Goal: Ask a question

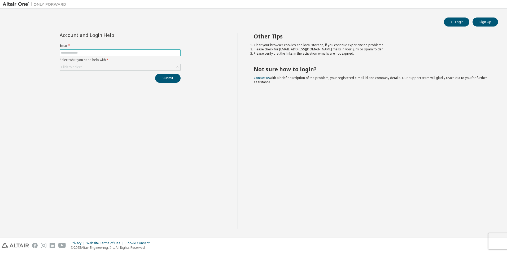
click at [81, 52] on input "text" at bounding box center [120, 53] width 118 height 4
type input "**********"
click at [111, 64] on div "Click to select" at bounding box center [120, 67] width 121 height 7
click at [112, 68] on div "Click to select" at bounding box center [120, 67] width 120 height 6
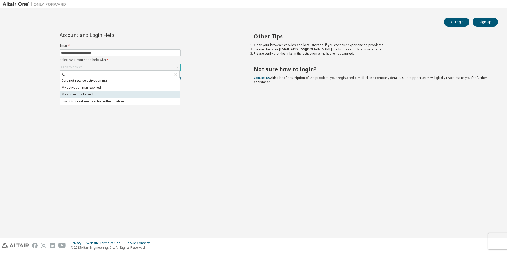
scroll to position [15, 0]
click at [117, 94] on li "I want to reset multi-factor authentication" at bounding box center [119, 94] width 119 height 7
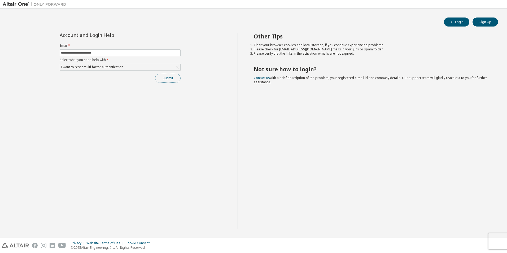
click at [173, 78] on button "Submit" at bounding box center [167, 78] width 25 height 9
click at [129, 66] on div "I want to reset multi-factor authentication" at bounding box center [120, 67] width 120 height 6
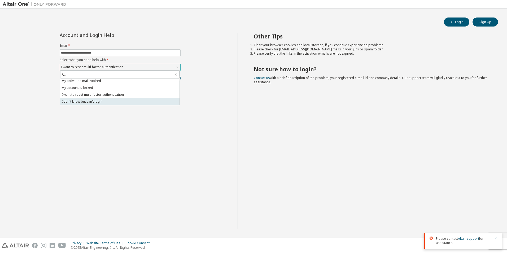
click at [122, 100] on li "I don't know but can't login" at bounding box center [119, 101] width 119 height 7
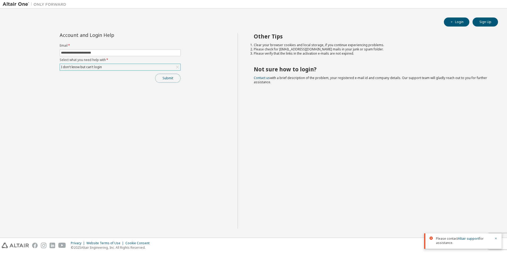
click at [163, 78] on button "Submit" at bounding box center [167, 78] width 25 height 9
click at [496, 220] on icon "button" at bounding box center [495, 218] width 3 height 3
click at [495, 241] on div at bounding box center [494, 240] width 6 height 8
click at [495, 238] on icon "button" at bounding box center [495, 238] width 3 height 3
